Goal: Information Seeking & Learning: Learn about a topic

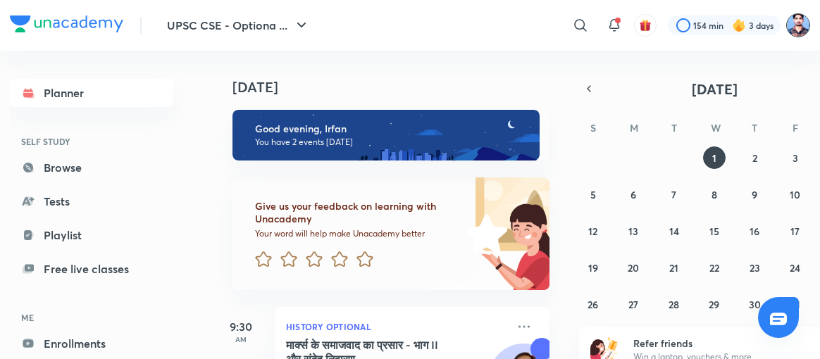
click at [797, 25] on img at bounding box center [798, 25] width 24 height 24
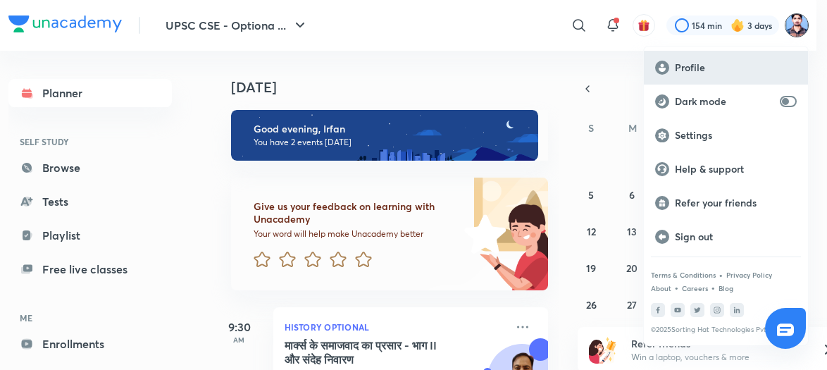
click at [714, 63] on p "Profile" at bounding box center [736, 67] width 122 height 13
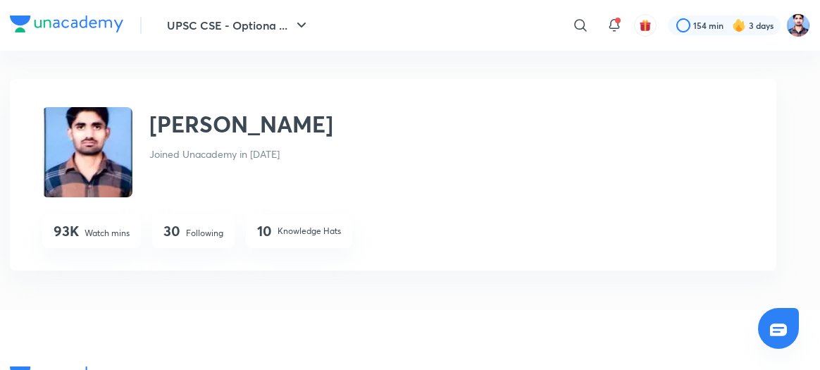
click at [196, 233] on p "Following" at bounding box center [204, 233] width 37 height 13
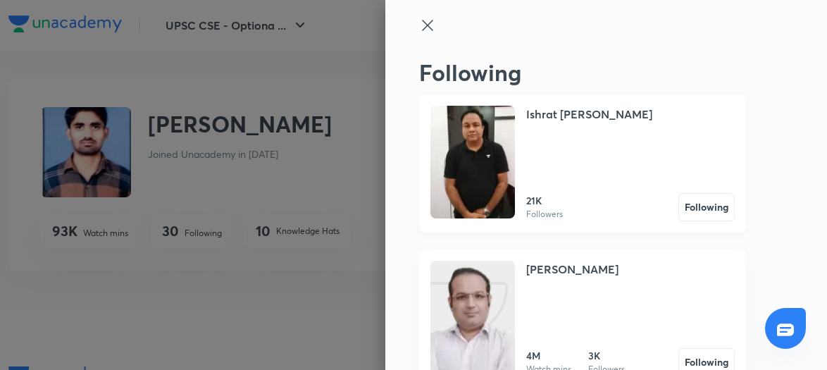
click at [481, 156] on img at bounding box center [472, 162] width 84 height 113
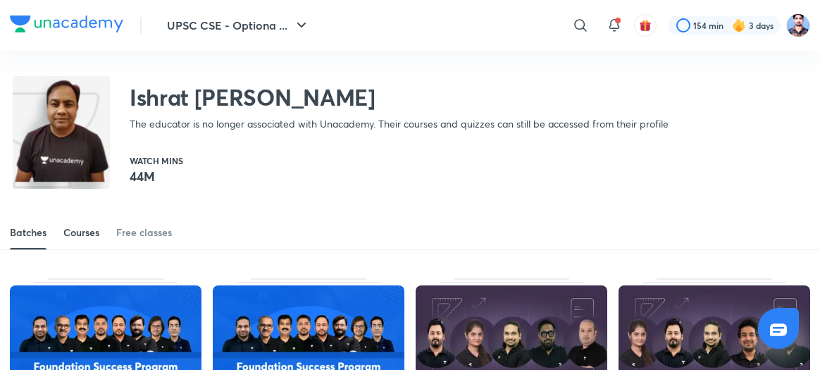
click at [77, 225] on div "Courses" at bounding box center [81, 232] width 36 height 14
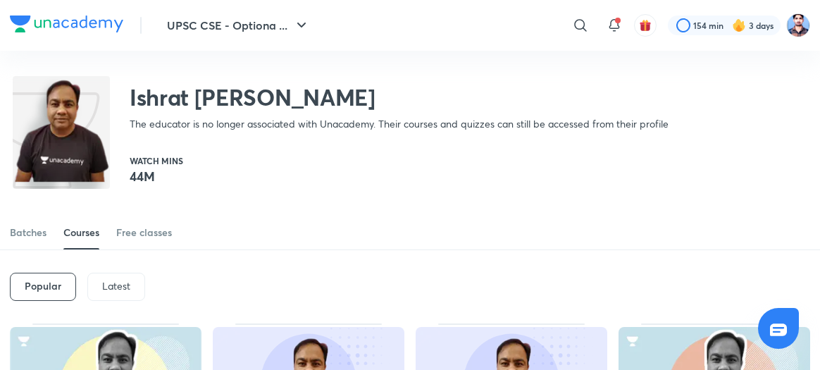
click at [105, 276] on div "Latest" at bounding box center [116, 287] width 58 height 28
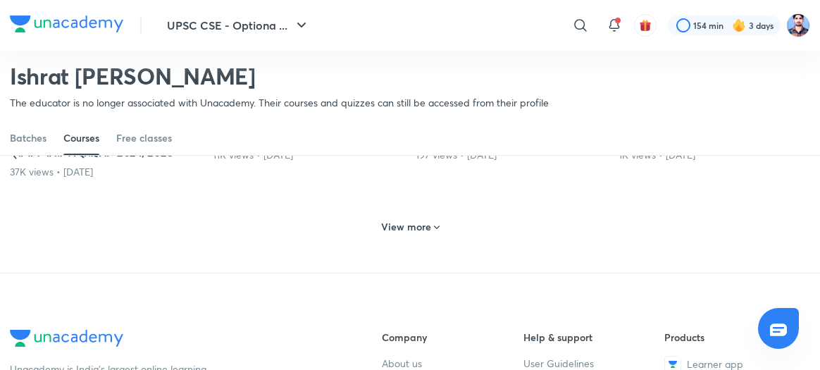
scroll to position [748, 0]
click at [421, 232] on h6 "View more" at bounding box center [406, 225] width 50 height 14
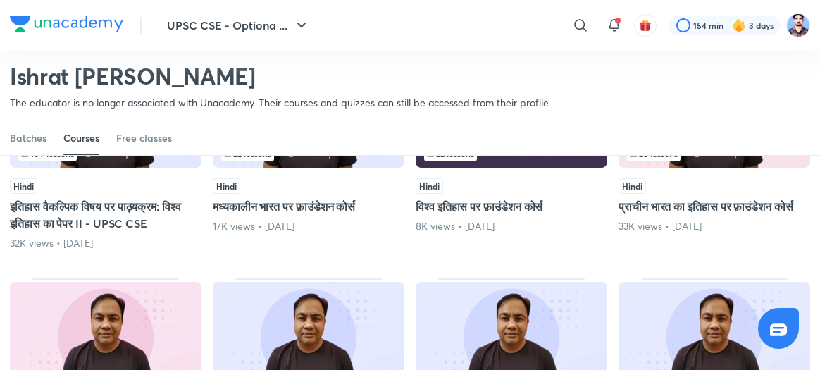
scroll to position [1124, 0]
click at [138, 161] on div "109 lessons" at bounding box center [105, 153] width 175 height 15
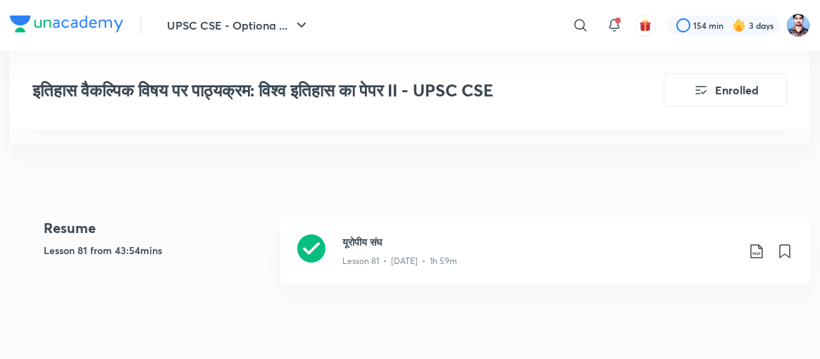
scroll to position [335, 0]
click at [311, 250] on icon at bounding box center [311, 249] width 28 height 28
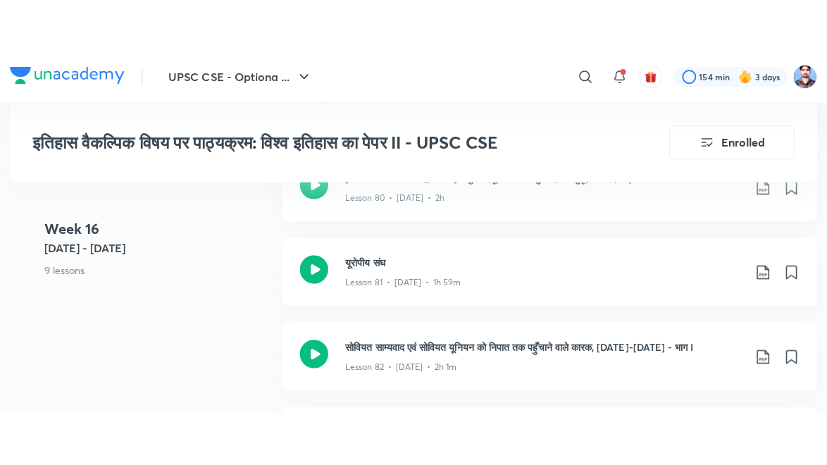
scroll to position [8433, 0]
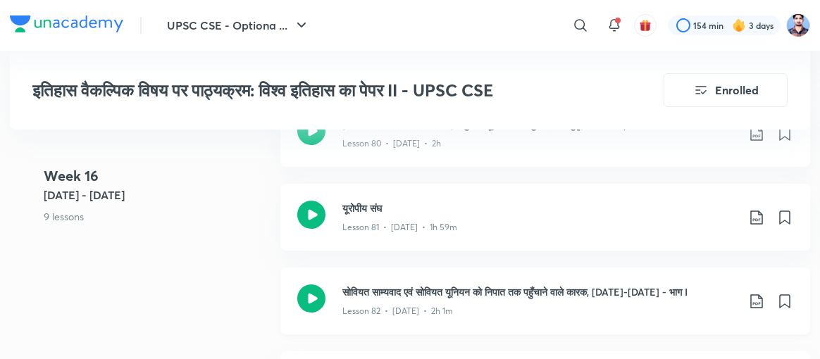
click at [304, 284] on icon at bounding box center [311, 298] width 28 height 28
